Goal: Navigation & Orientation: Find specific page/section

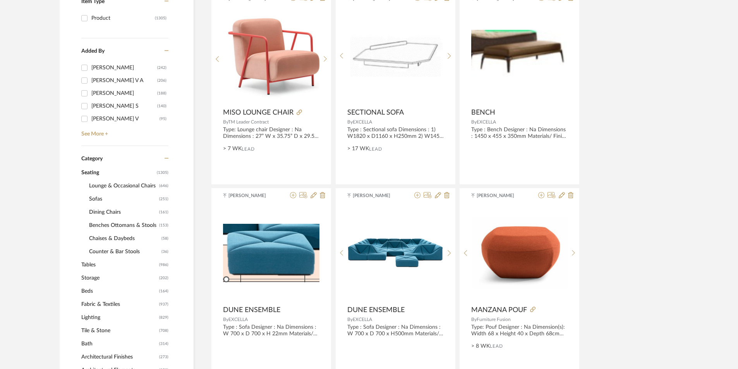
scroll to position [194, 0]
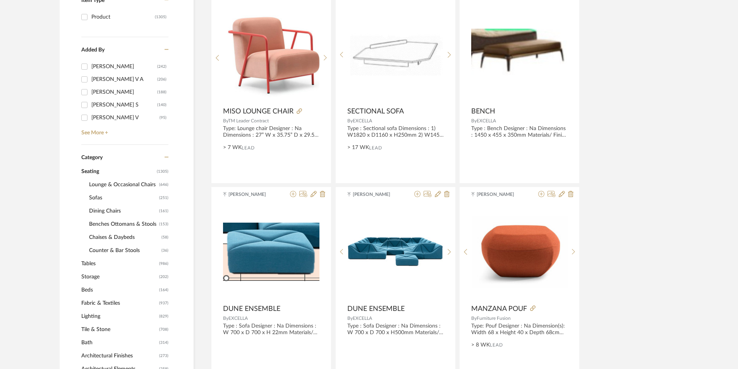
click at [96, 265] on span "Tables" at bounding box center [119, 263] width 76 height 13
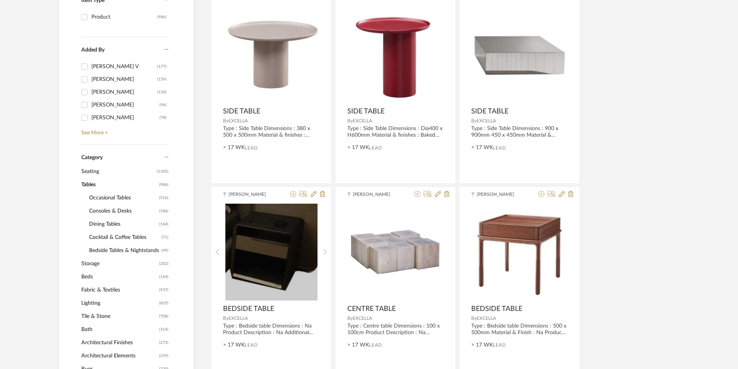
click at [114, 235] on span "Cocktail & Coffee Tables" at bounding box center [124, 237] width 70 height 13
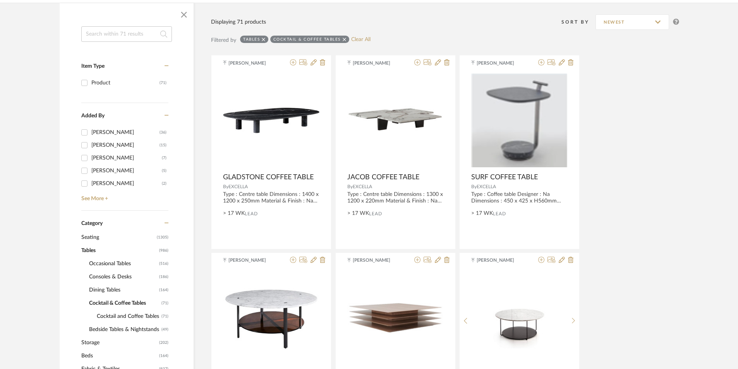
scroll to position [116, 0]
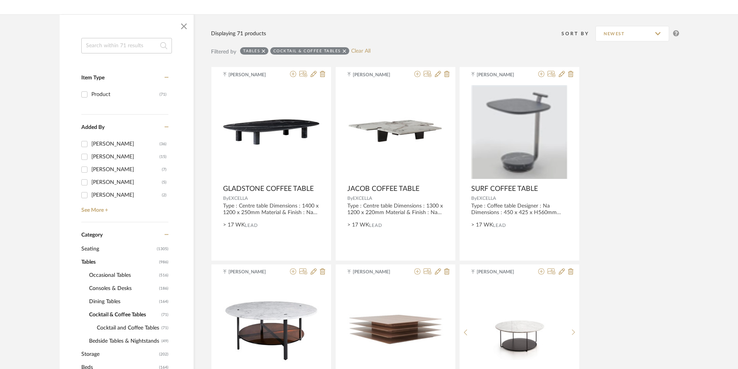
click at [110, 290] on span "Consoles & Desks" at bounding box center [123, 288] width 68 height 13
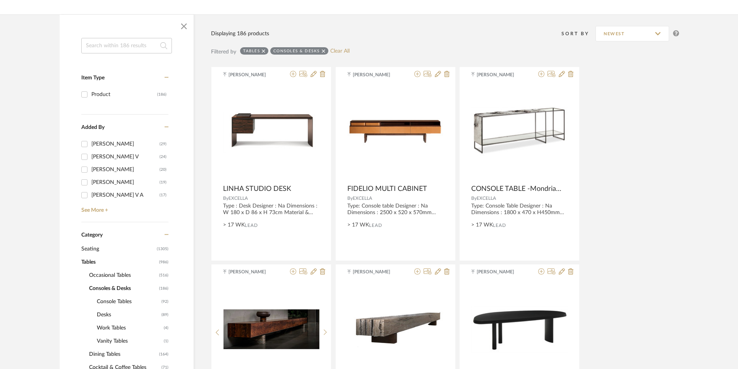
click at [114, 300] on span "Console Tables" at bounding box center [128, 301] width 63 height 13
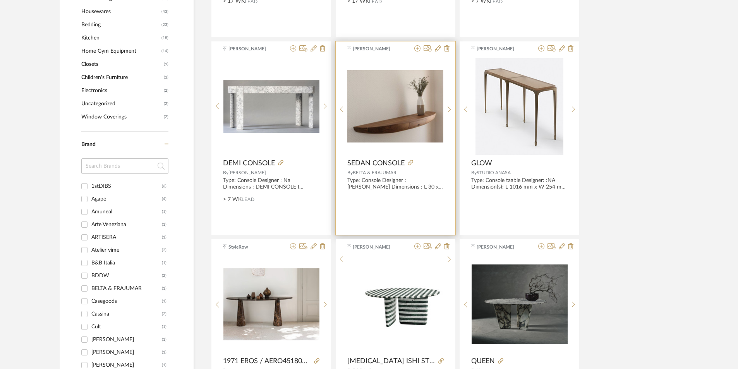
scroll to position [736, 0]
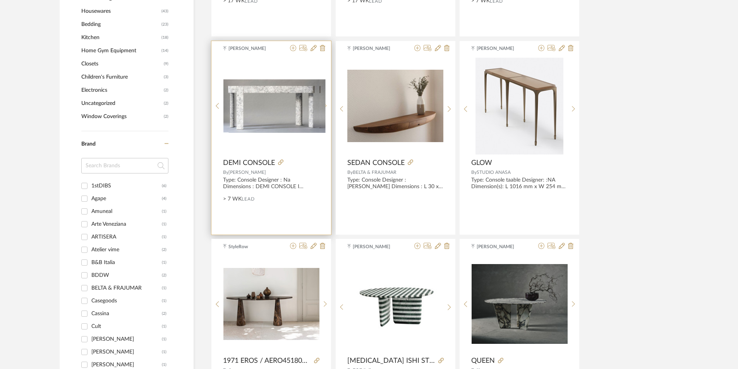
click at [325, 108] on icon at bounding box center [325, 106] width 3 height 7
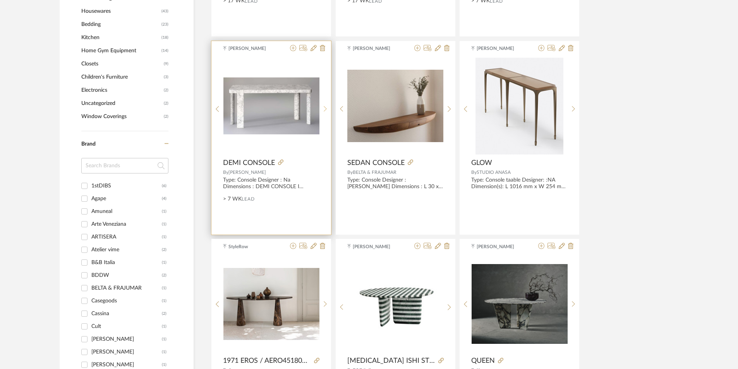
click at [325, 108] on icon at bounding box center [325, 109] width 3 height 6
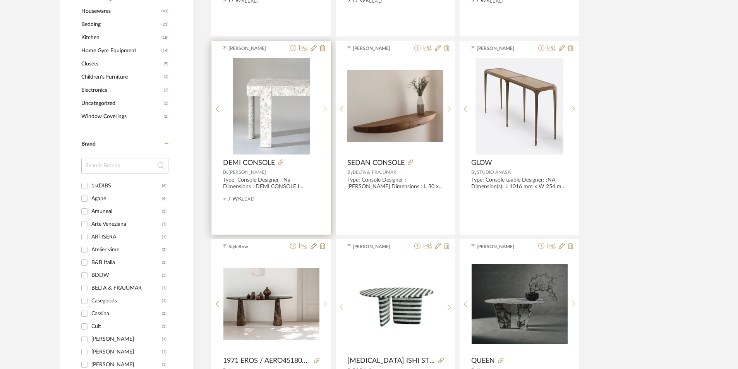
click at [325, 108] on icon at bounding box center [325, 109] width 3 height 6
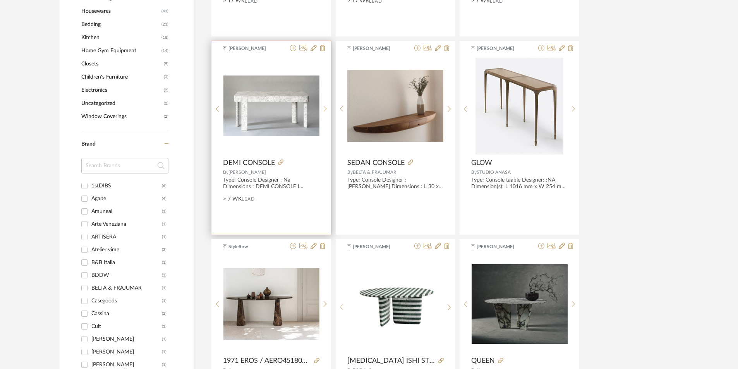
click at [325, 108] on icon at bounding box center [325, 109] width 3 height 6
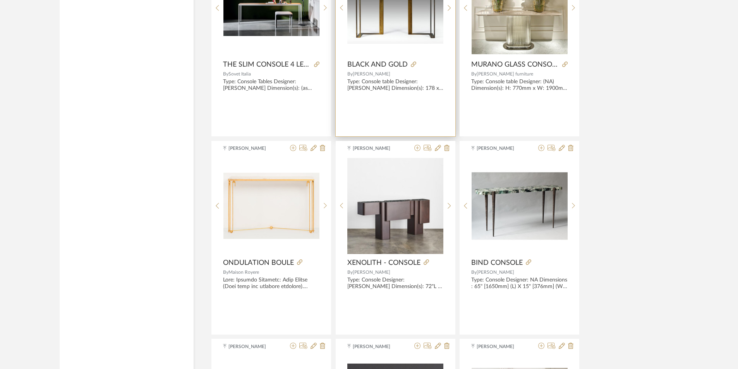
scroll to position [1433, 0]
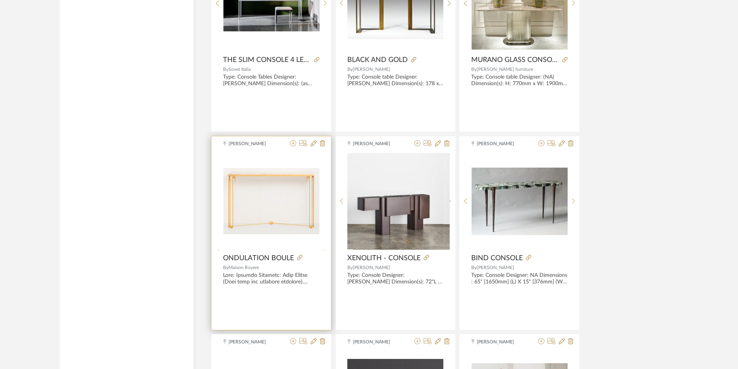
click at [325, 249] on icon at bounding box center [325, 252] width 3 height 7
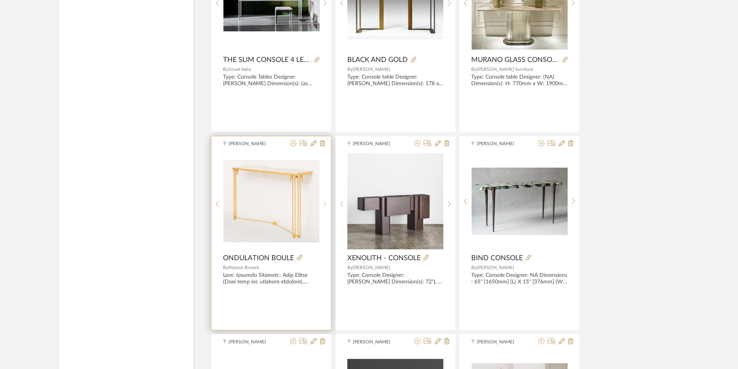
click at [325, 202] on icon at bounding box center [325, 204] width 3 height 7
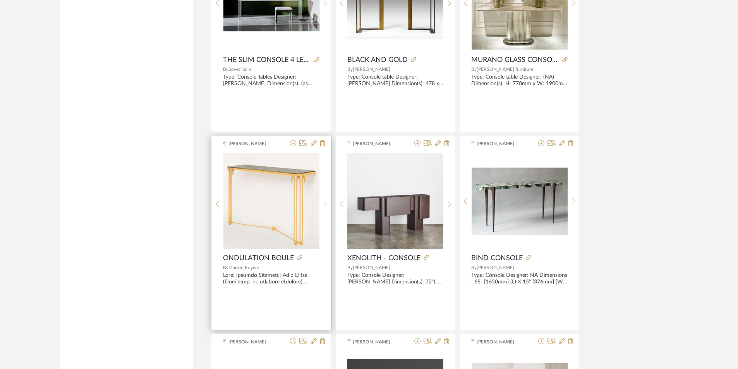
click at [325, 202] on icon at bounding box center [325, 204] width 3 height 7
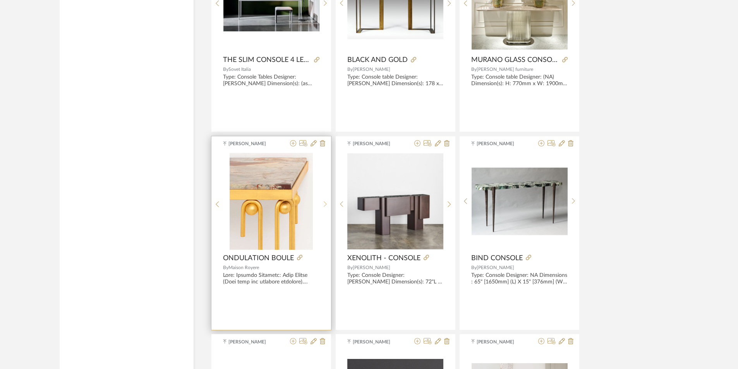
click at [325, 202] on icon at bounding box center [325, 204] width 3 height 7
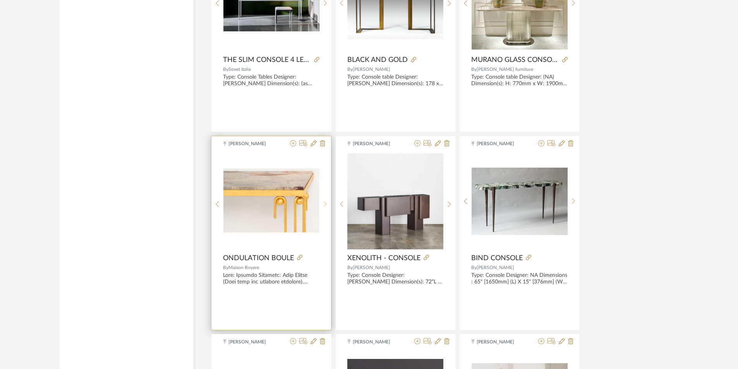
click at [325, 202] on icon at bounding box center [325, 204] width 3 height 7
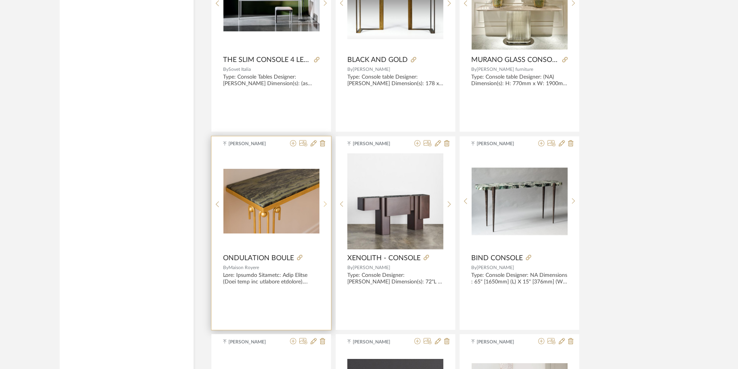
click at [325, 202] on icon at bounding box center [325, 204] width 3 height 7
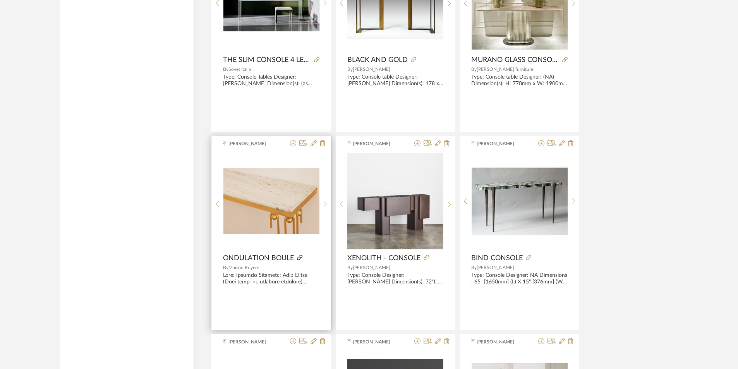
click at [299, 258] on icon at bounding box center [299, 257] width 5 height 5
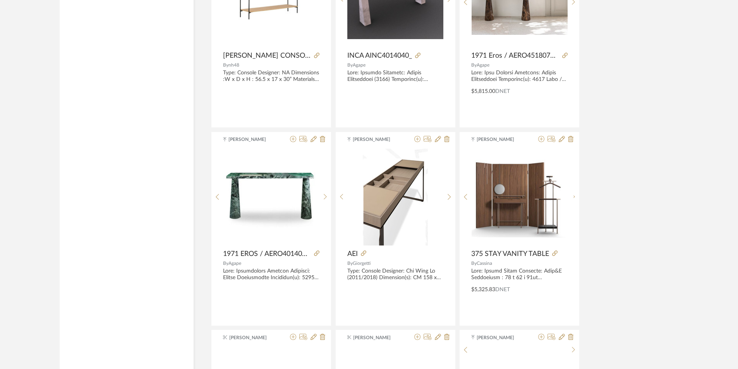
scroll to position [1937, 0]
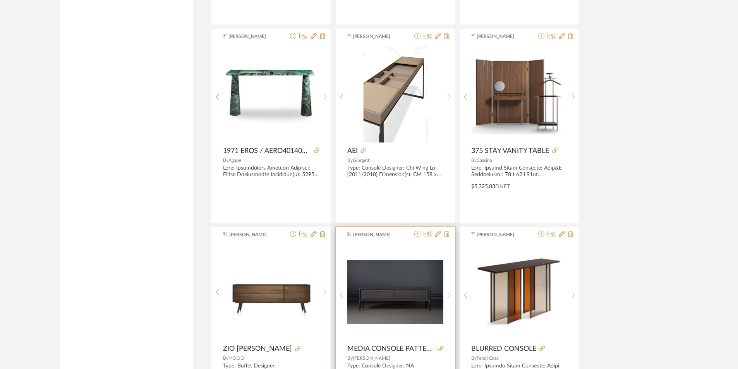
click at [450, 293] on icon at bounding box center [449, 295] width 3 height 7
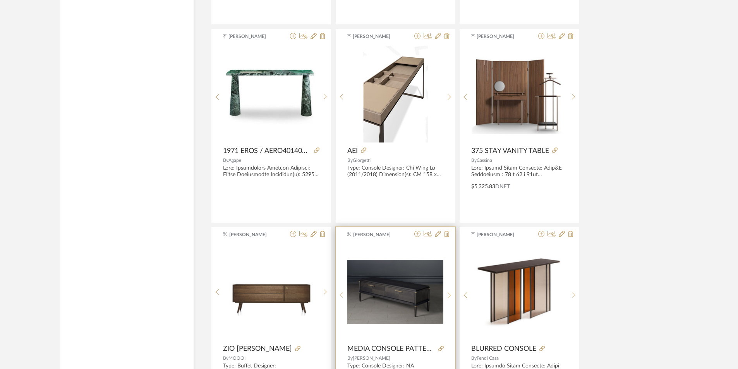
click at [450, 293] on icon at bounding box center [449, 295] width 3 height 7
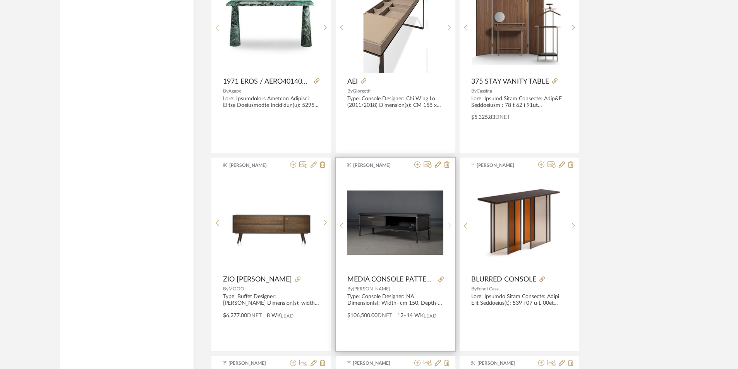
scroll to position [2169, 0]
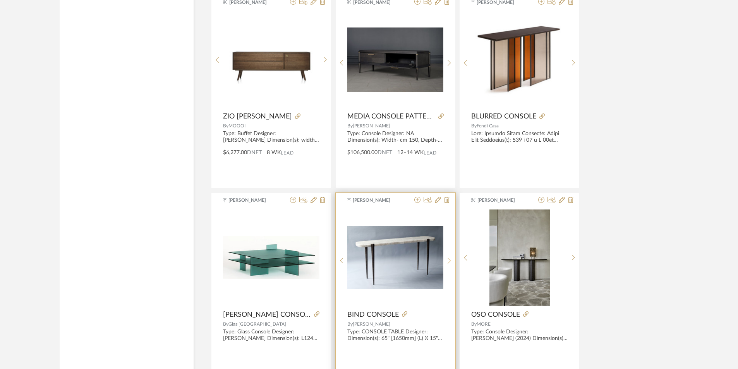
click at [451, 256] on div at bounding box center [449, 261] width 12 height 103
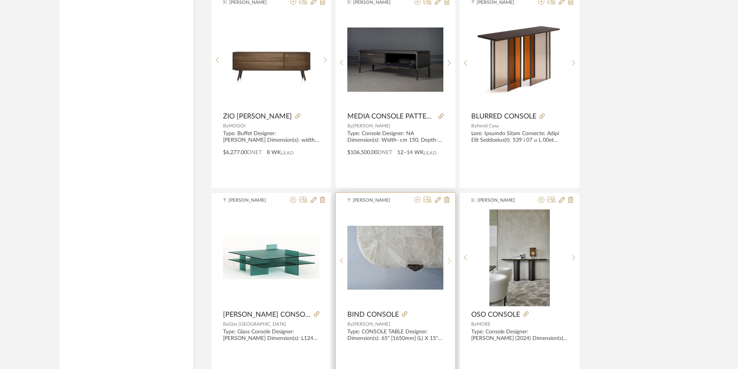
click at [451, 256] on div at bounding box center [449, 261] width 12 height 103
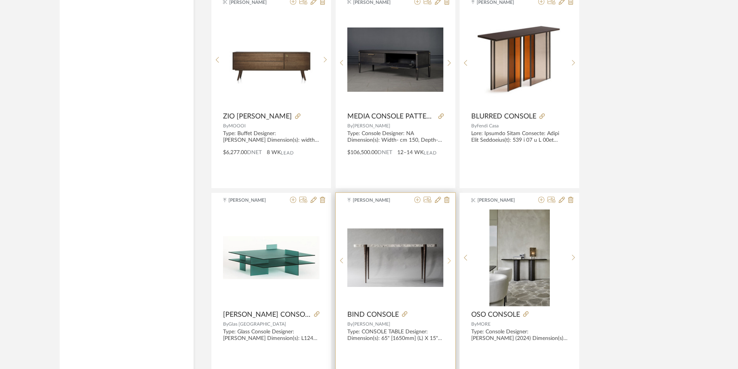
click at [451, 256] on div at bounding box center [449, 261] width 12 height 103
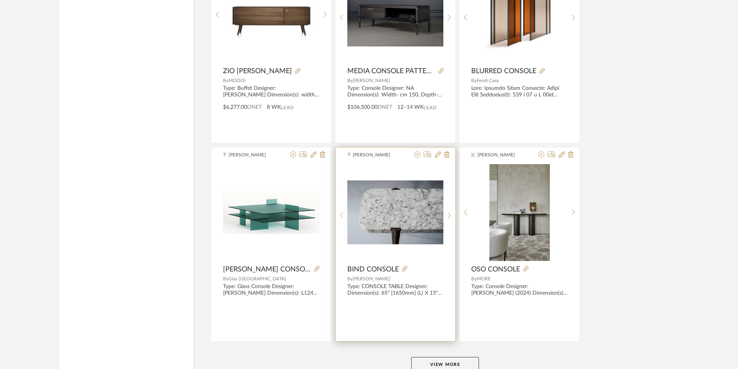
scroll to position [2269, 0]
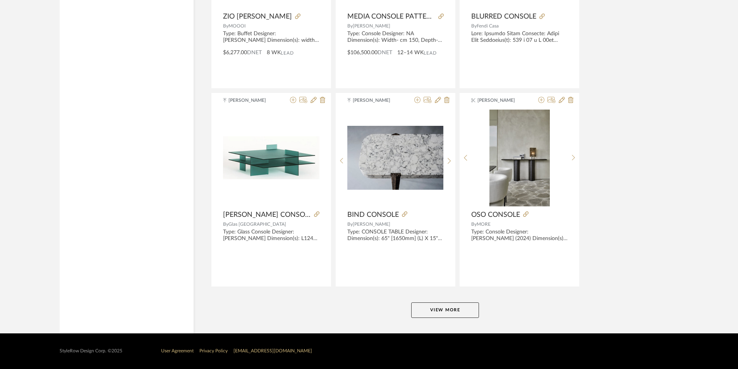
click at [444, 313] on button "View More" at bounding box center [445, 309] width 68 height 15
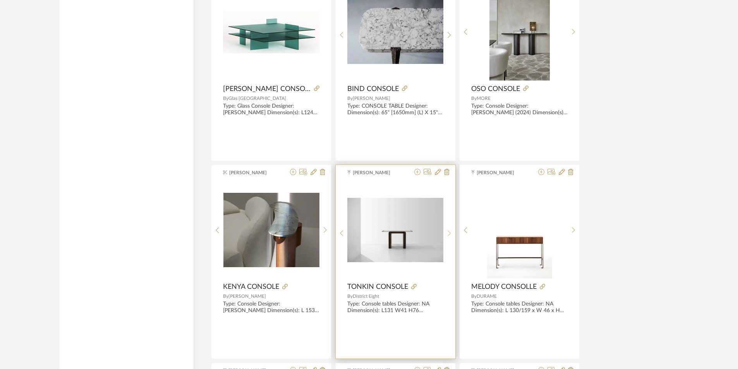
scroll to position [2424, 0]
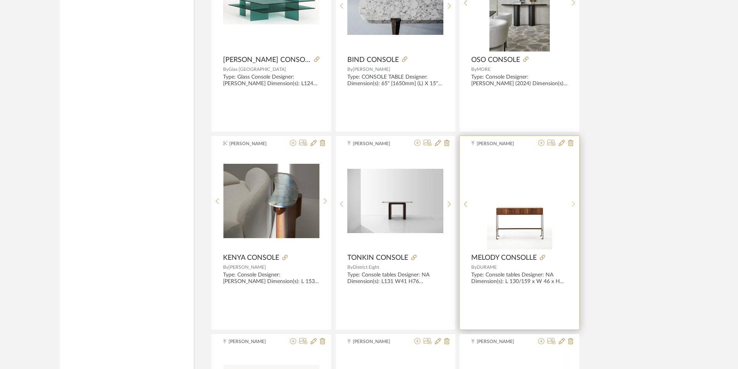
click at [572, 204] on icon at bounding box center [573, 204] width 3 height 7
click at [570, 205] on sr-next-btn at bounding box center [574, 204] width 12 height 7
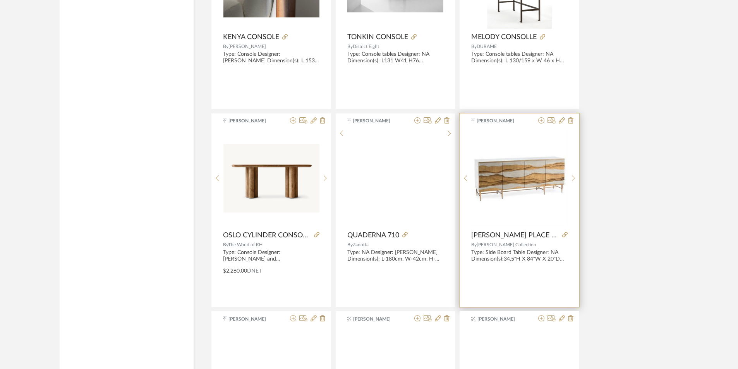
scroll to position [2656, 0]
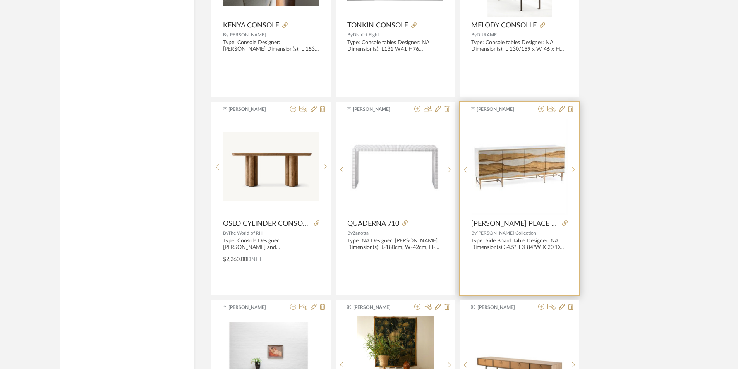
click at [572, 169] on icon at bounding box center [573, 170] width 3 height 7
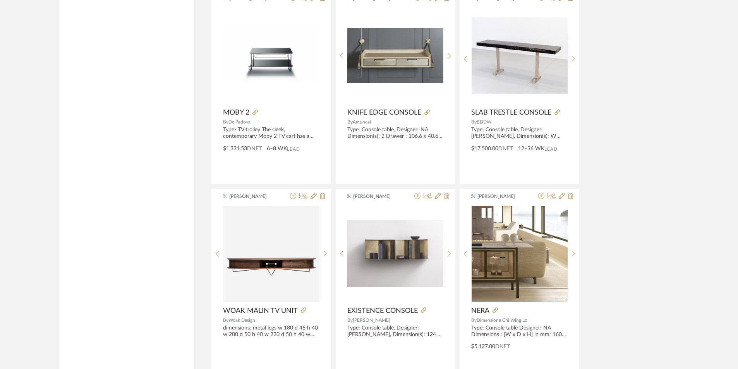
scroll to position [3470, 0]
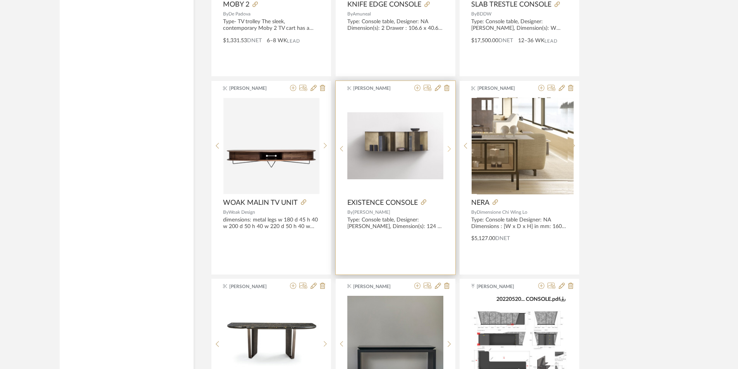
click at [446, 146] on sr-next-btn at bounding box center [449, 149] width 12 height 7
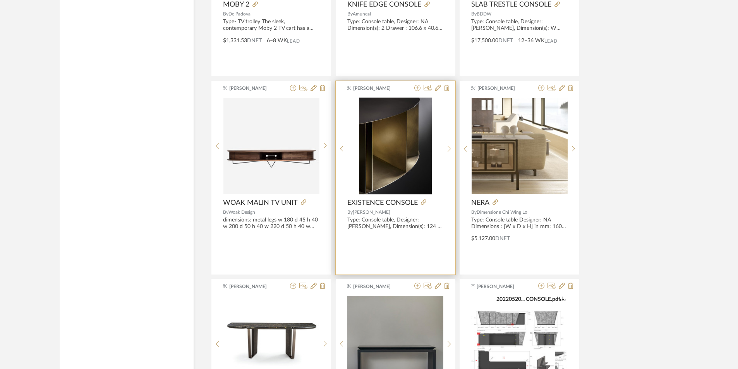
click at [447, 147] on sr-next-btn at bounding box center [449, 149] width 12 height 7
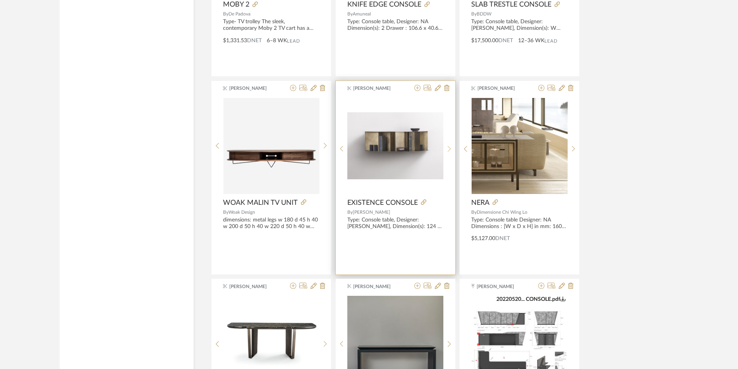
click at [448, 147] on icon at bounding box center [449, 149] width 3 height 7
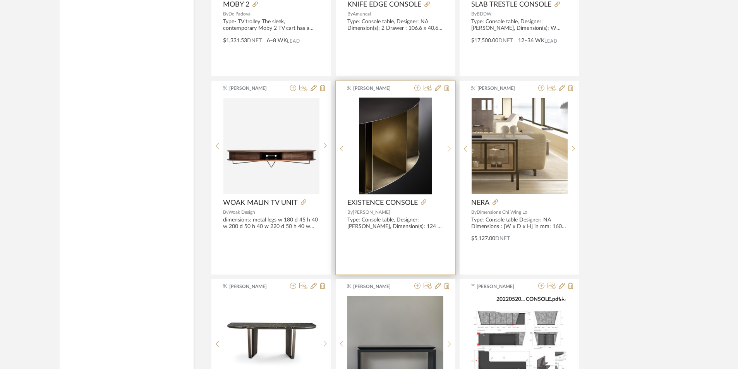
click at [448, 147] on icon at bounding box center [449, 149] width 3 height 7
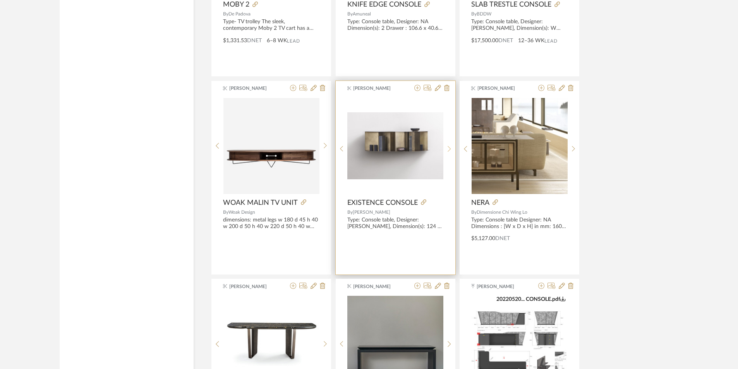
click at [448, 147] on icon at bounding box center [449, 149] width 3 height 7
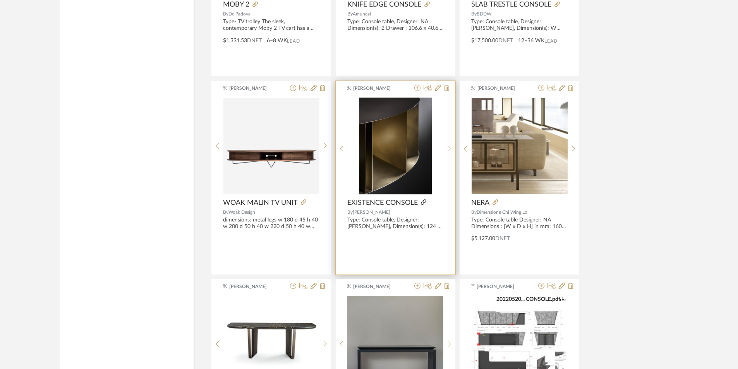
click at [423, 201] on icon at bounding box center [423, 201] width 5 height 5
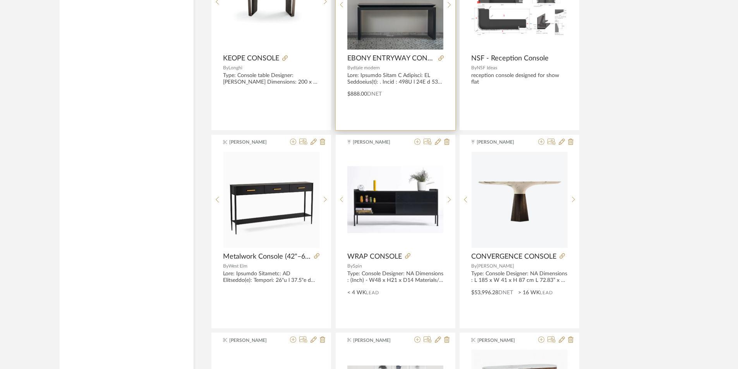
scroll to position [3702, 0]
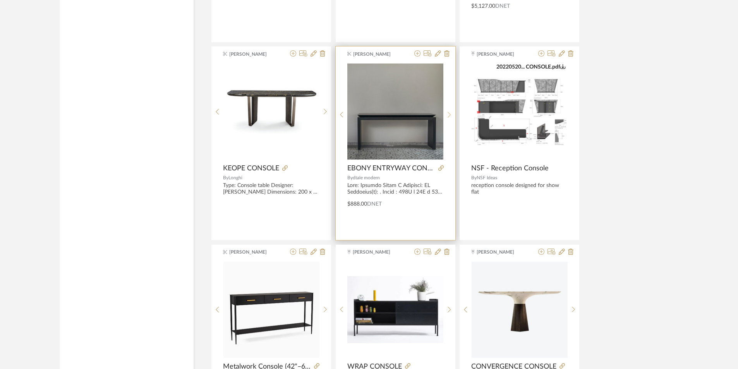
click at [447, 112] on sr-next-btn at bounding box center [449, 115] width 12 height 7
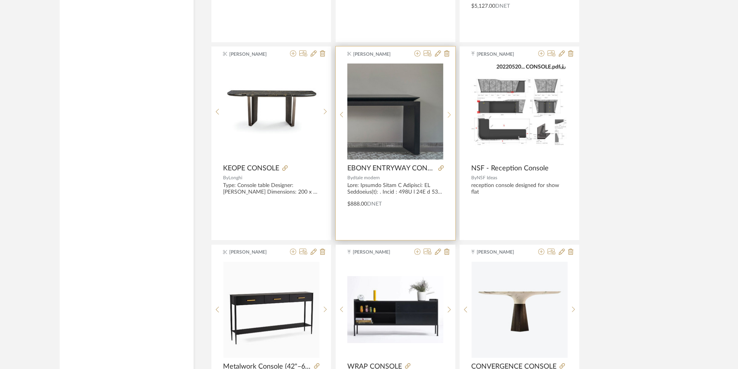
click at [447, 112] on sr-next-btn at bounding box center [449, 115] width 12 height 7
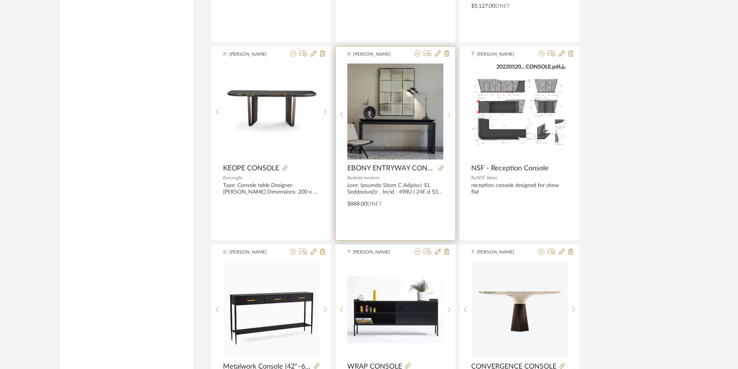
click at [447, 112] on sr-next-btn at bounding box center [449, 115] width 12 height 7
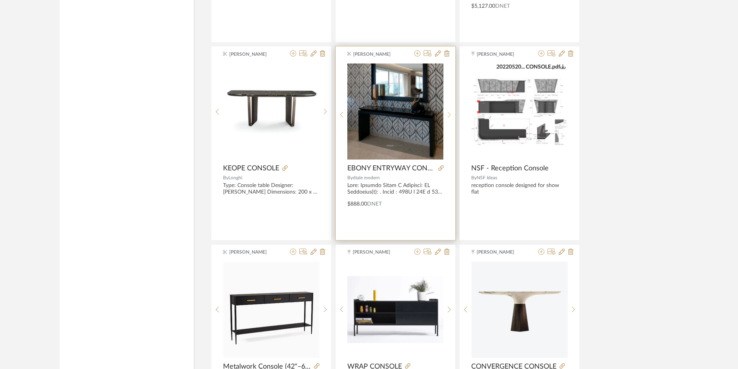
click at [447, 112] on sr-next-btn at bounding box center [449, 115] width 12 height 7
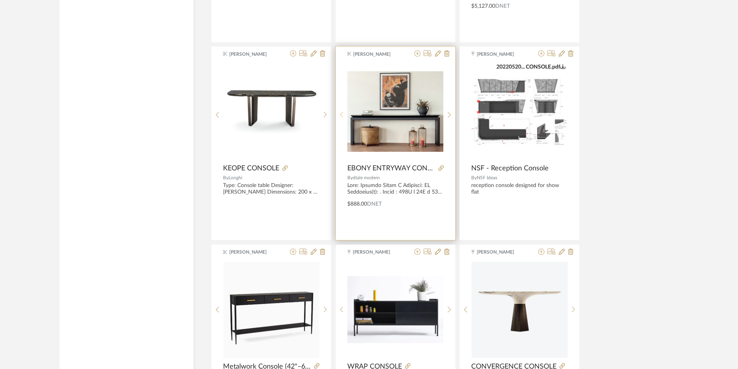
click at [339, 117] on sr-prev-btn at bounding box center [342, 115] width 12 height 7
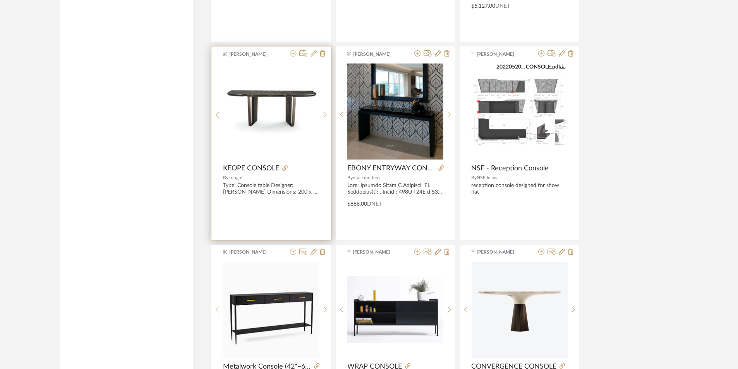
click at [323, 114] on sr-next-btn at bounding box center [326, 115] width 12 height 7
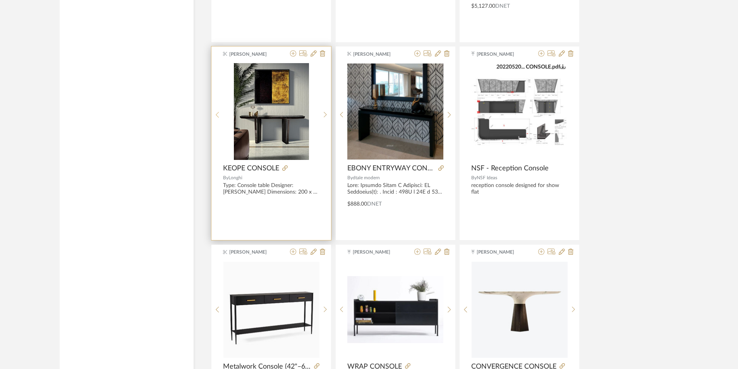
click at [217, 118] on icon at bounding box center [217, 115] width 3 height 7
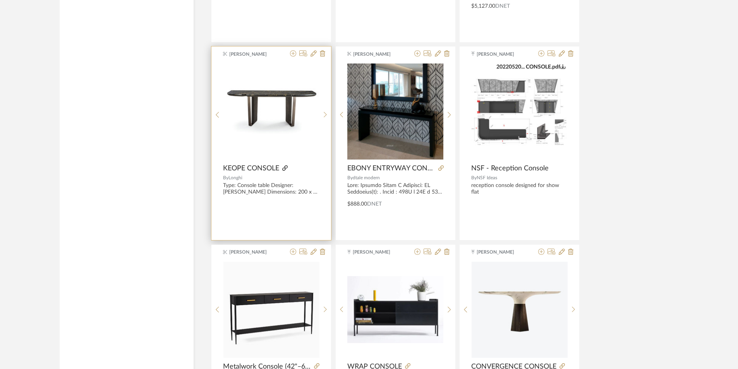
click at [284, 168] on icon at bounding box center [284, 167] width 5 height 5
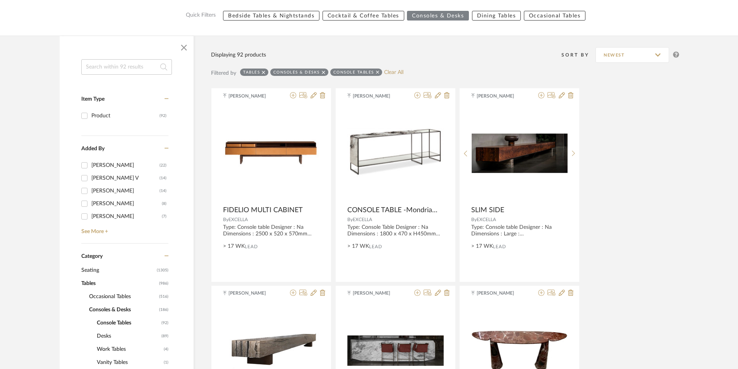
scroll to position [194, 0]
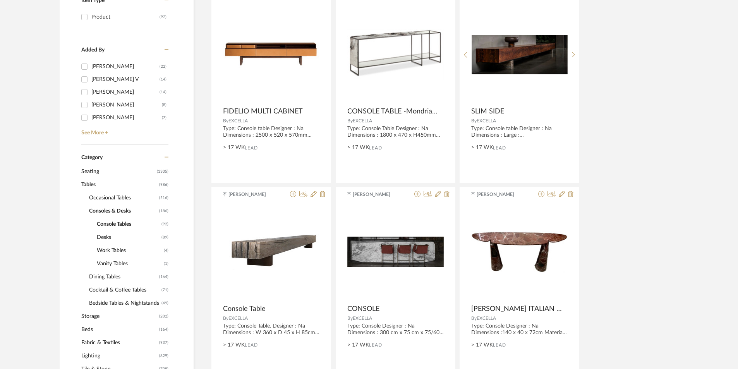
click at [113, 198] on span "Occasional Tables" at bounding box center [123, 197] width 68 height 13
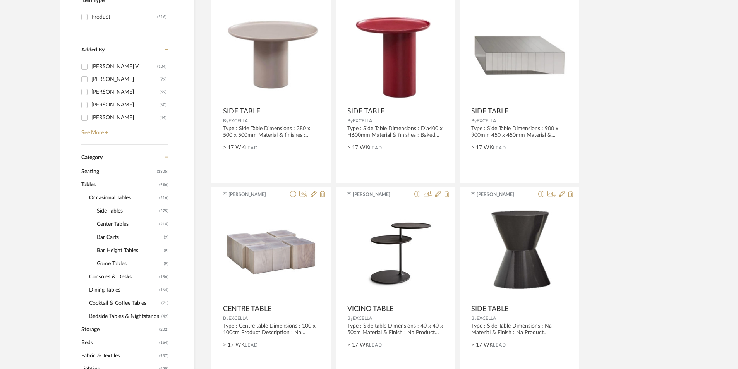
click at [110, 211] on span "Side Tables" at bounding box center [127, 211] width 60 height 13
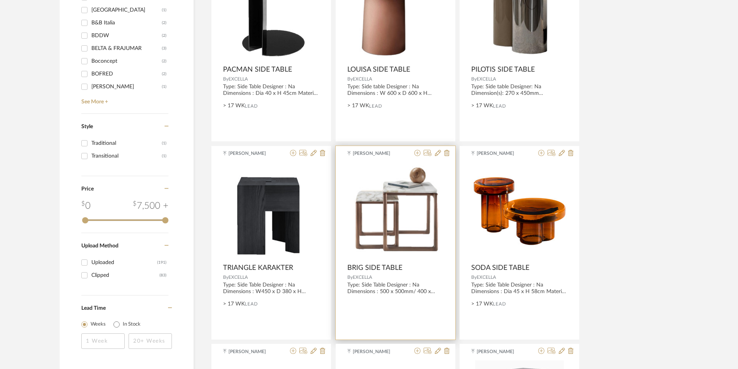
scroll to position [1084, 0]
